Goal: Navigation & Orientation: Find specific page/section

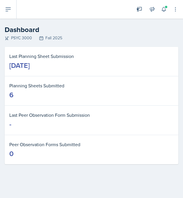
click at [164, 9] on icon at bounding box center [164, 9] width 6 height 6
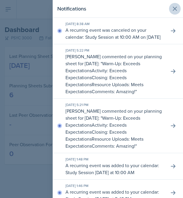
click at [180, 6] on button at bounding box center [175, 9] width 12 height 12
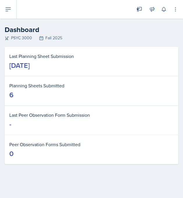
click at [6, 14] on button at bounding box center [8, 9] width 17 height 19
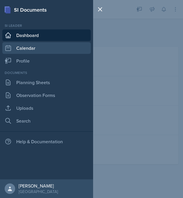
click at [26, 52] on link "Calendar" at bounding box center [46, 48] width 88 height 12
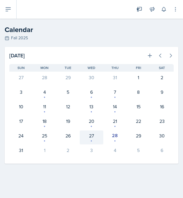
click at [87, 139] on div "27" at bounding box center [92, 137] width 24 height 14
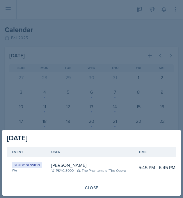
click at [95, 112] on div at bounding box center [91, 99] width 183 height 198
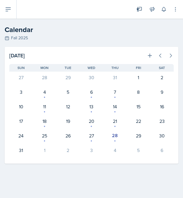
click at [8, 6] on icon at bounding box center [8, 9] width 7 height 7
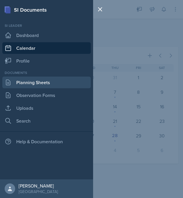
click at [30, 80] on link "Planning Sheets" at bounding box center [46, 83] width 88 height 12
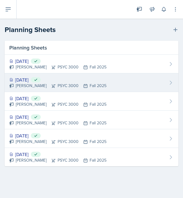
click at [33, 84] on div "[PERSON_NAME] PSYC 3000 Fall 2025" at bounding box center [57, 86] width 97 height 6
